Goal: Task Accomplishment & Management: Manage account settings

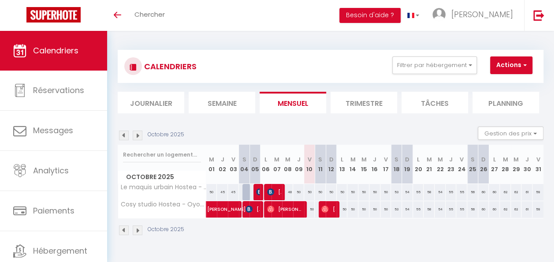
scroll to position [31, 0]
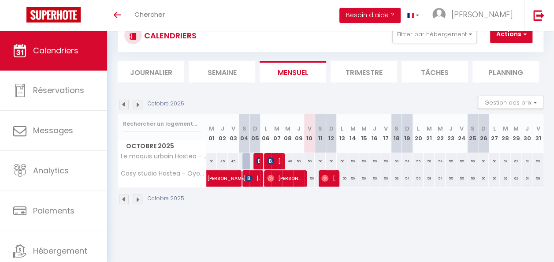
drag, startPoint x: 331, startPoint y: 162, endPoint x: 338, endPoint y: 211, distance: 48.9
click at [338, 211] on div "Octobre 2025 Gestion des prix Nb Nuits minimum Règles Disponibilité Octobre 202…" at bounding box center [331, 155] width 426 height 118
drag, startPoint x: 338, startPoint y: 211, endPoint x: 293, endPoint y: 231, distance: 49.5
click at [293, 231] on body "🟢 Des questions ou besoin d'assistance pour la migration AirBnB? Prenez rdv >>>…" at bounding box center [277, 131] width 554 height 262
click at [307, 179] on div "50" at bounding box center [309, 178] width 11 height 16
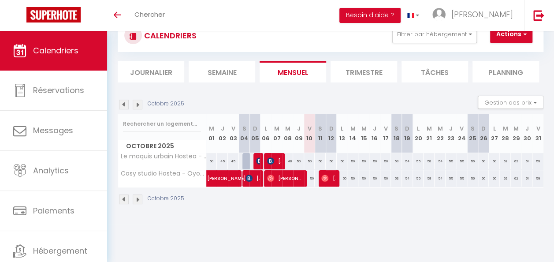
type input "50"
type input "Ven 10 Octobre 2025"
type input "Sam 11 Octobre 2025"
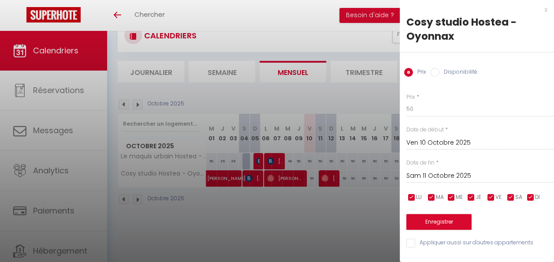
scroll to position [0, 0]
click at [435, 72] on input "Disponibilité" at bounding box center [434, 72] width 9 height 9
radio input "true"
radio input "false"
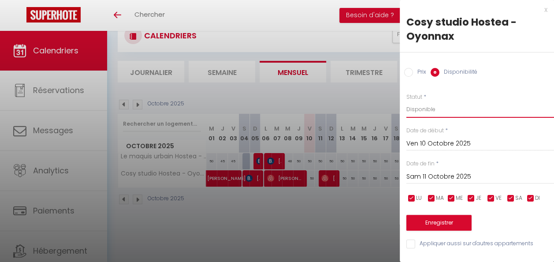
click at [426, 111] on select "Disponible Indisponible" at bounding box center [480, 109] width 148 height 17
select select "0"
click at [406, 101] on select "Disponible Indisponible" at bounding box center [480, 109] width 148 height 17
click at [434, 225] on button "Enregistrer" at bounding box center [438, 223] width 65 height 16
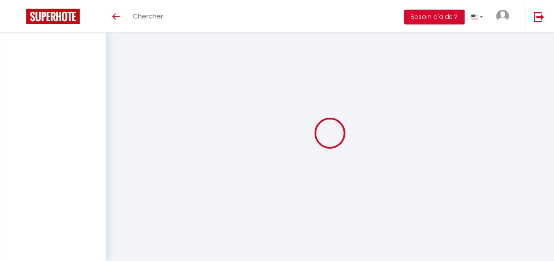
scroll to position [31, 0]
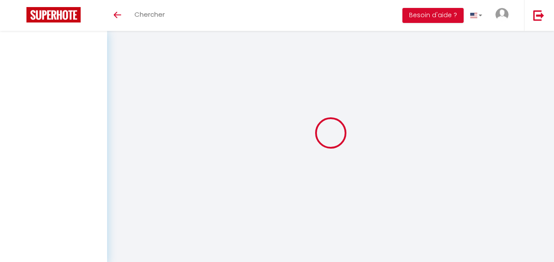
scroll to position [31, 0]
